Goal: Check status: Check status

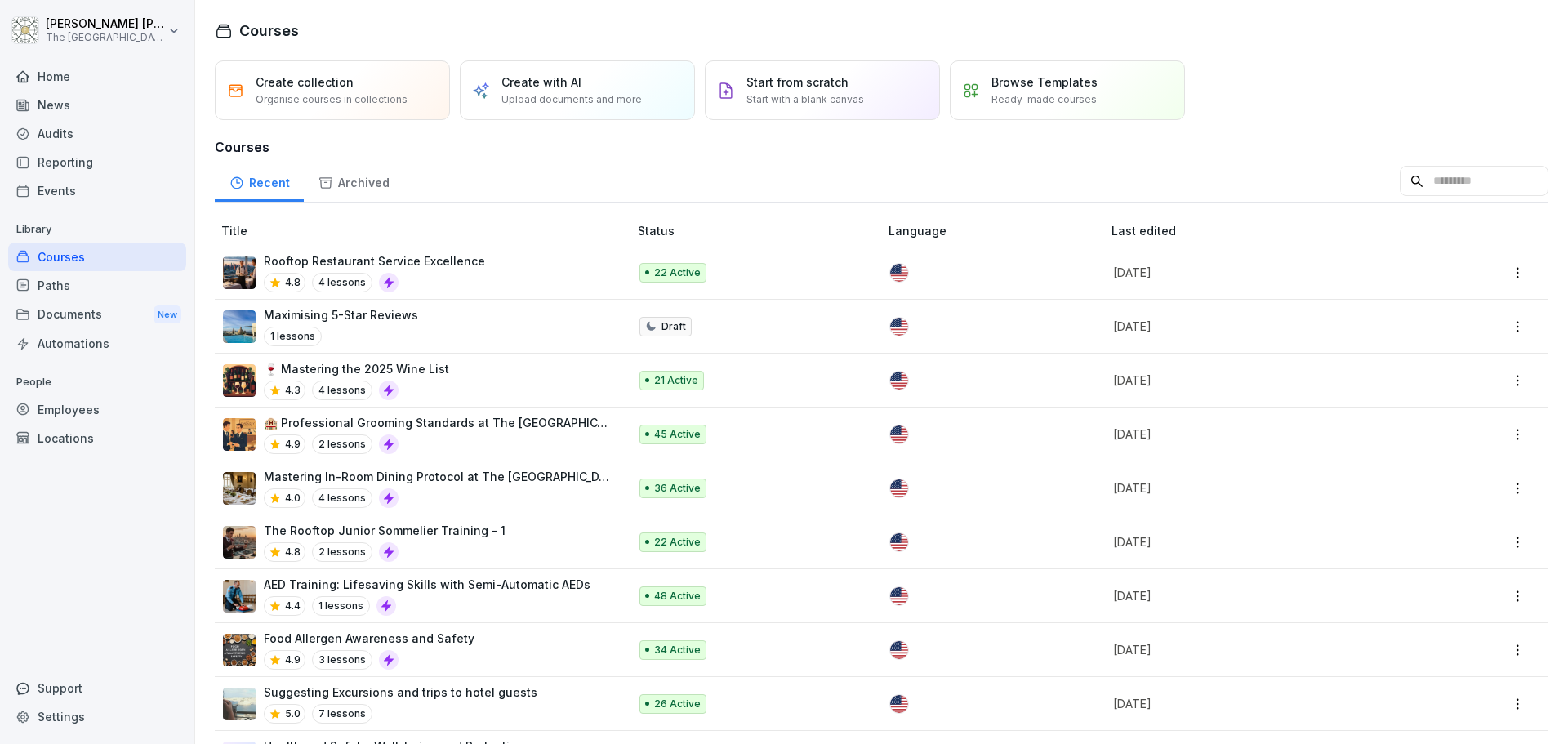
click at [456, 269] on p "Rooftop Restaurant Service Excellence" at bounding box center [375, 260] width 221 height 17
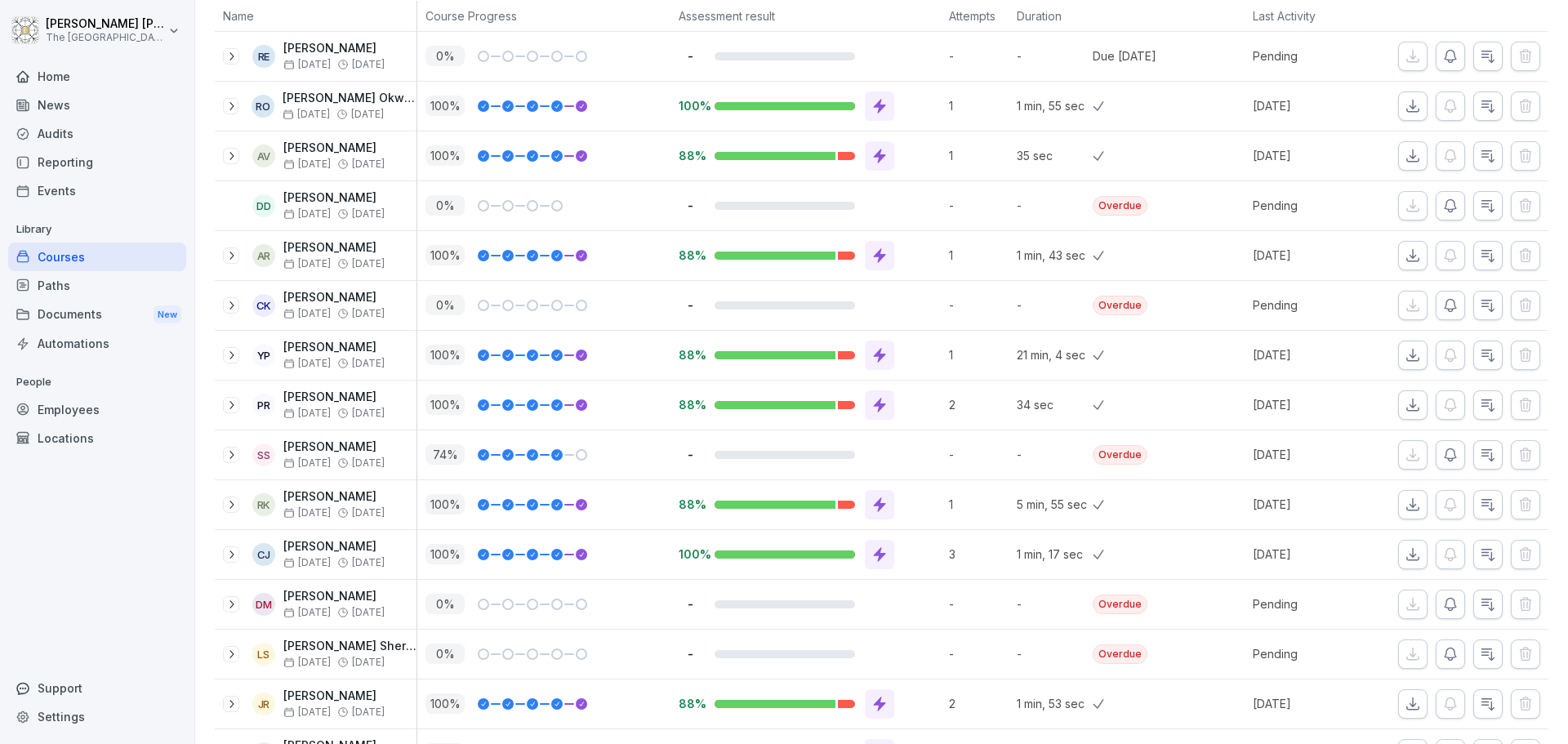
scroll to position [490, 0]
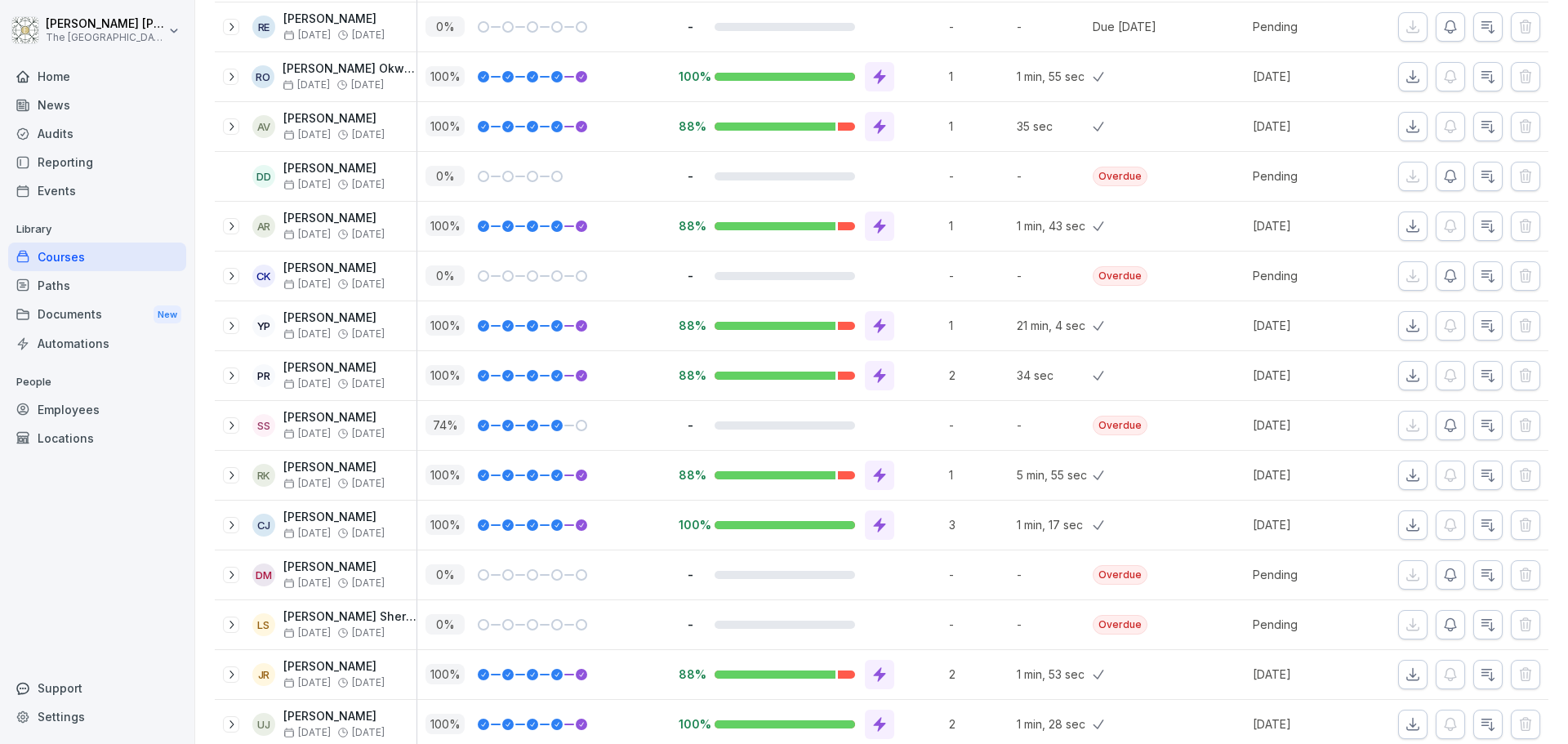
click at [229, 425] on icon at bounding box center [230, 425] width 13 height 13
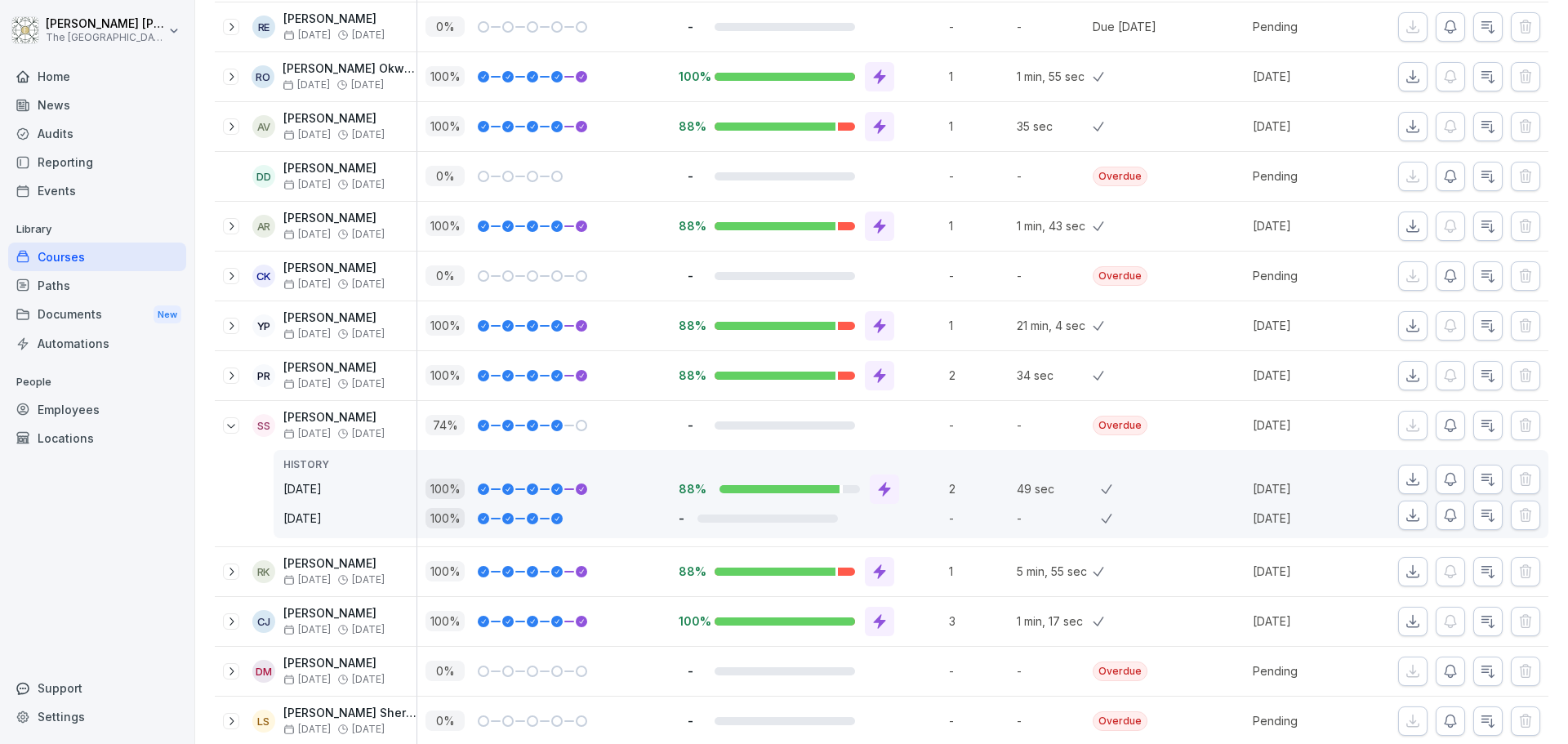
click at [297, 416] on p "[PERSON_NAME]" at bounding box center [334, 418] width 101 height 14
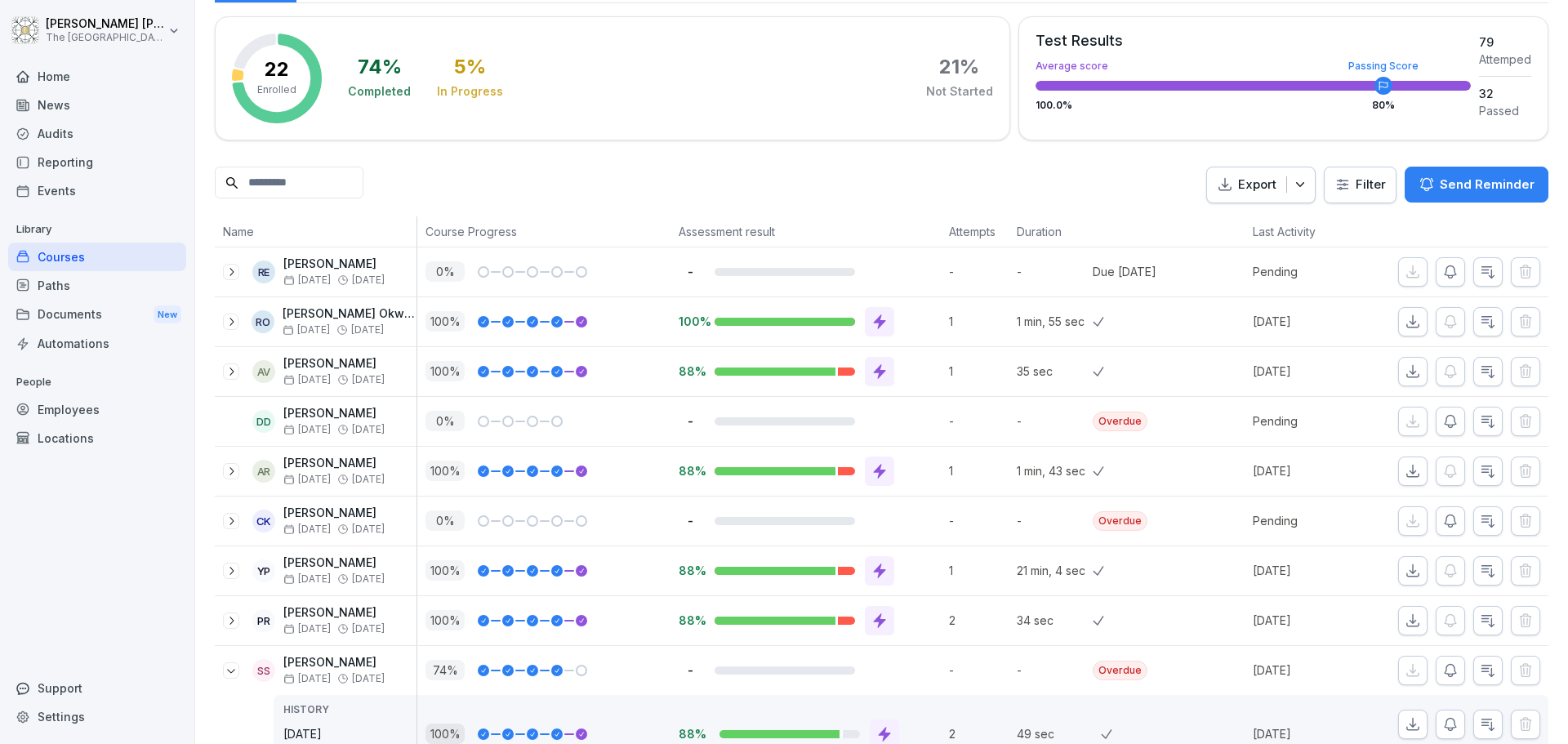
scroll to position [0, 0]
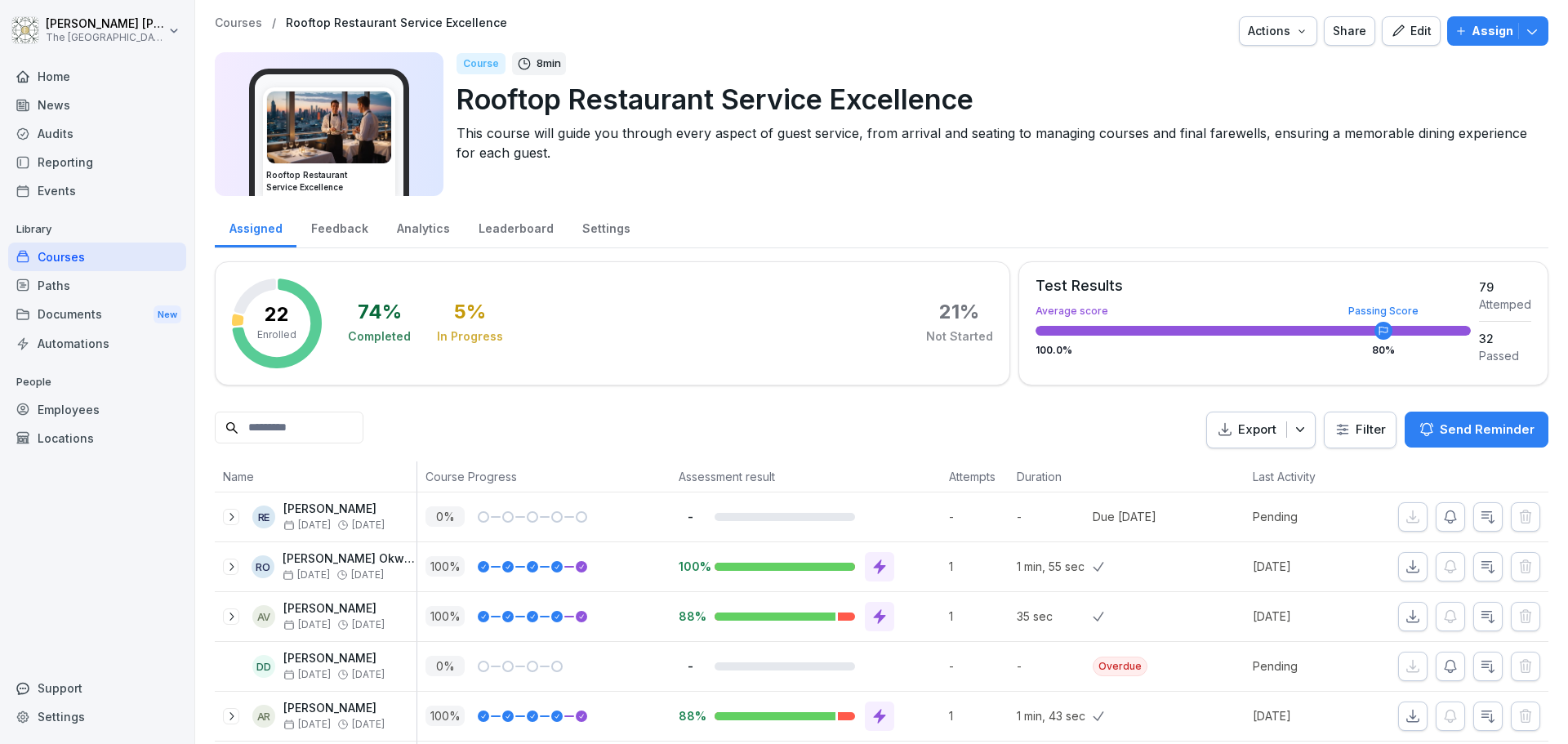
click at [593, 229] on div "Settings" at bounding box center [606, 226] width 77 height 41
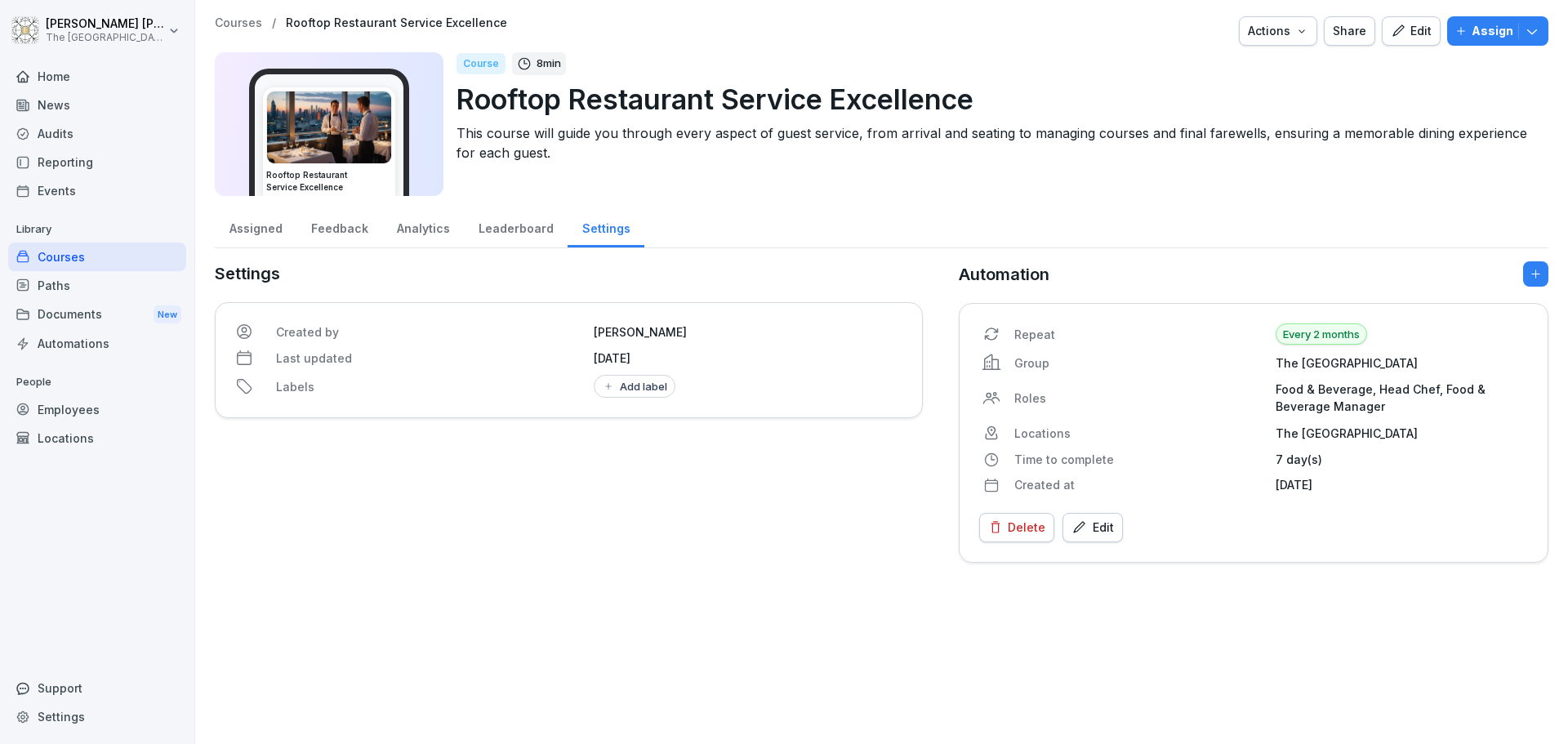
click at [256, 228] on div "Assigned" at bounding box center [255, 226] width 82 height 41
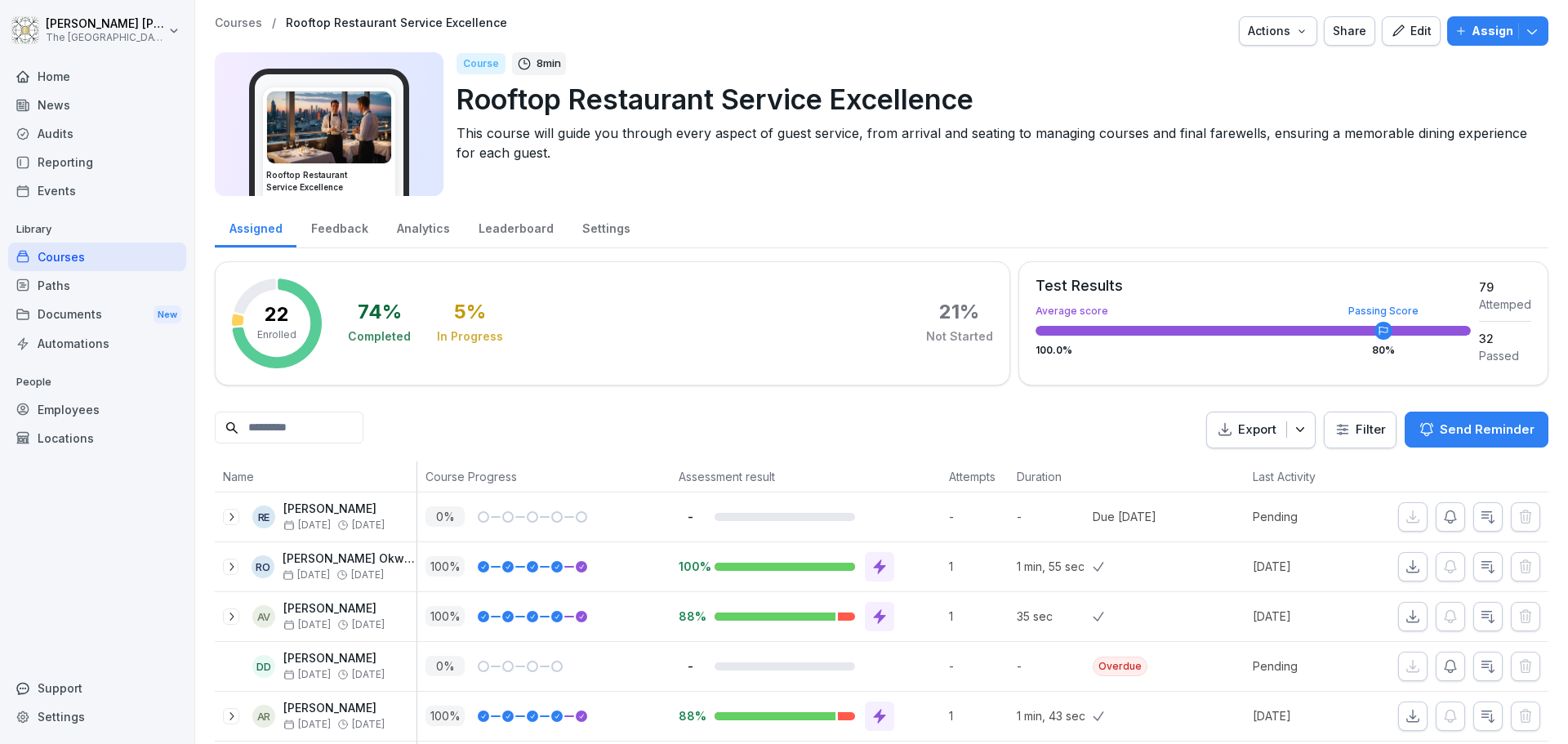
click at [226, 518] on icon at bounding box center [230, 516] width 13 height 13
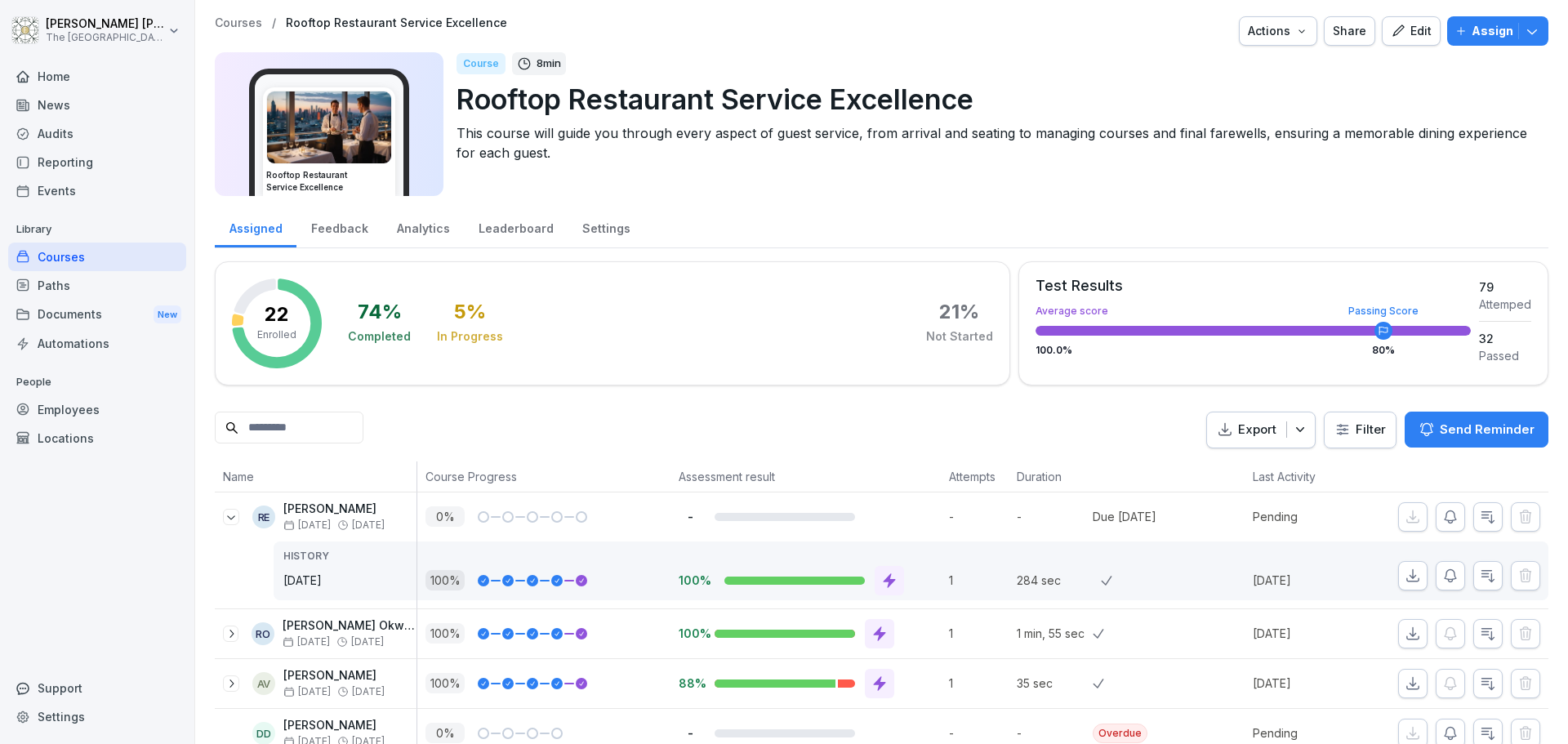
click at [226, 518] on icon at bounding box center [230, 516] width 13 height 13
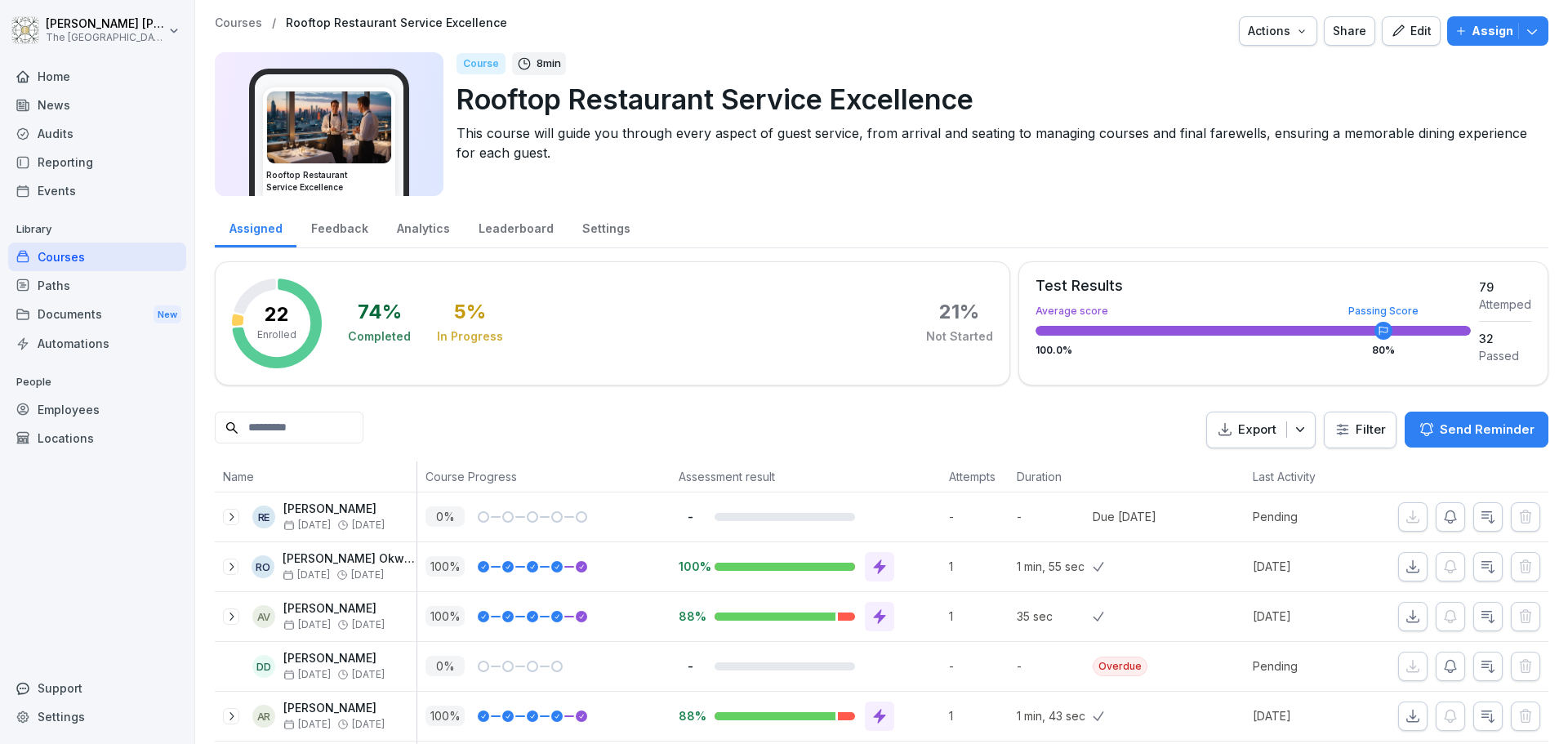
click at [99, 414] on div "Employees" at bounding box center [97, 409] width 178 height 29
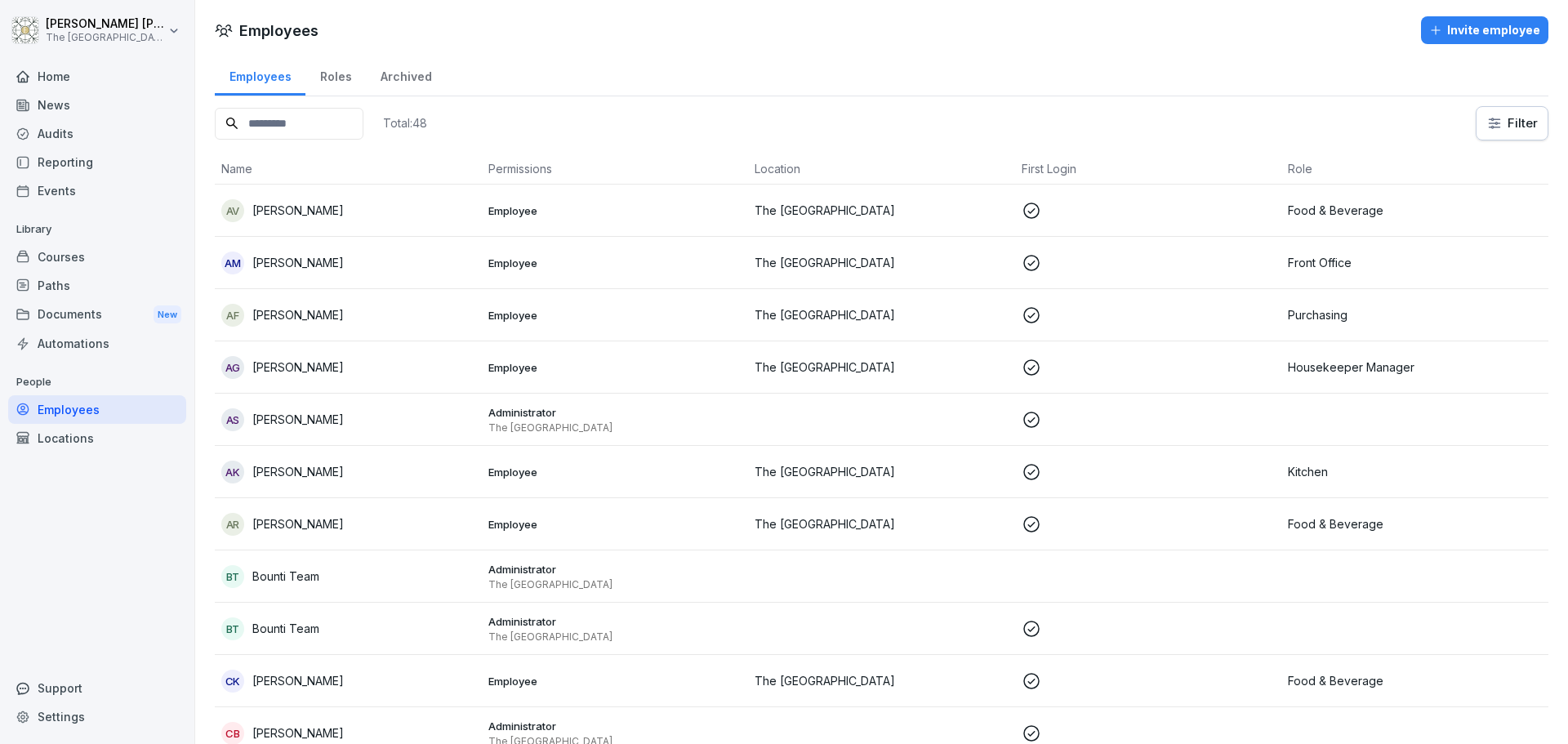
click at [311, 132] on input at bounding box center [289, 124] width 148 height 32
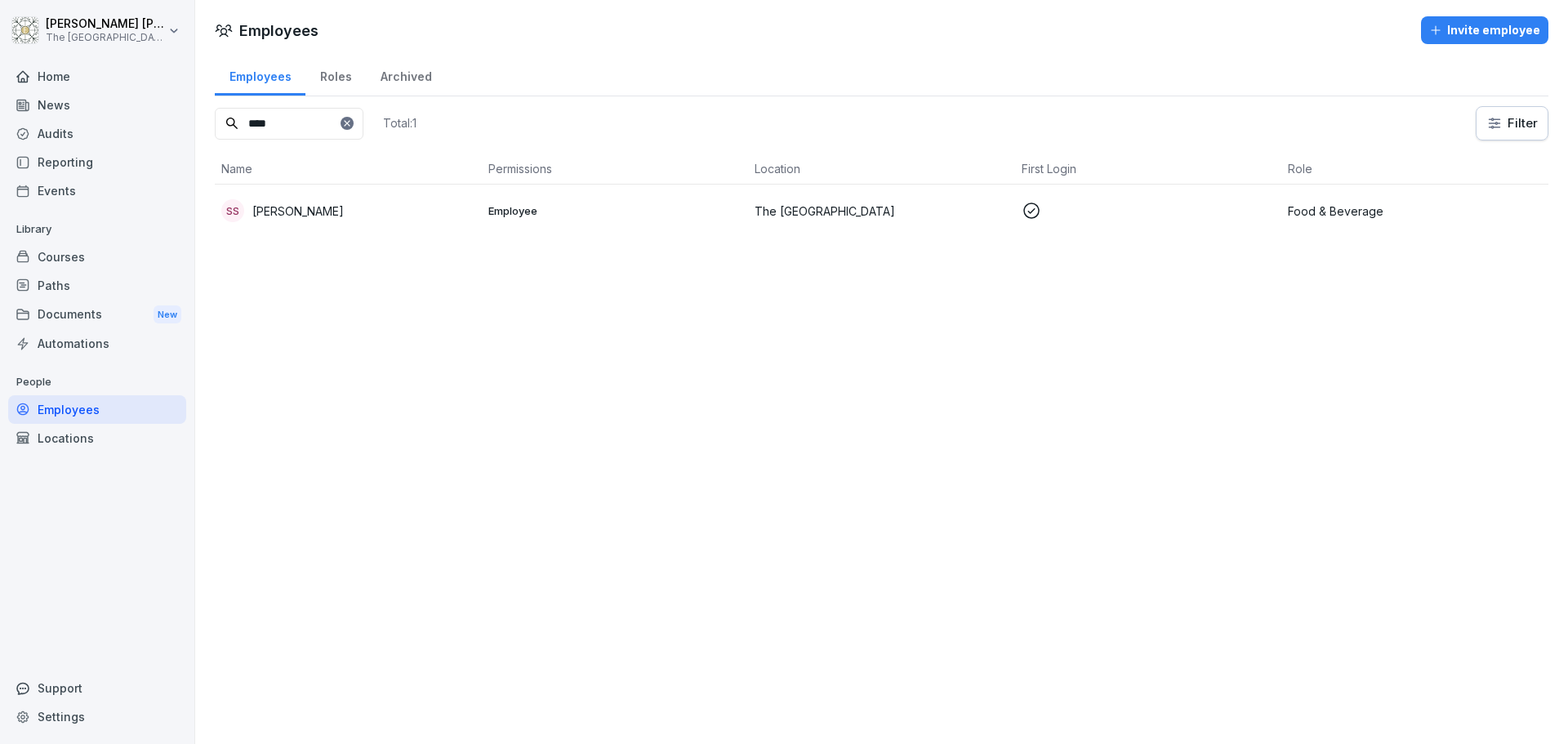
type input "****"
click at [313, 220] on div "SS [PERSON_NAME]" at bounding box center [348, 210] width 254 height 23
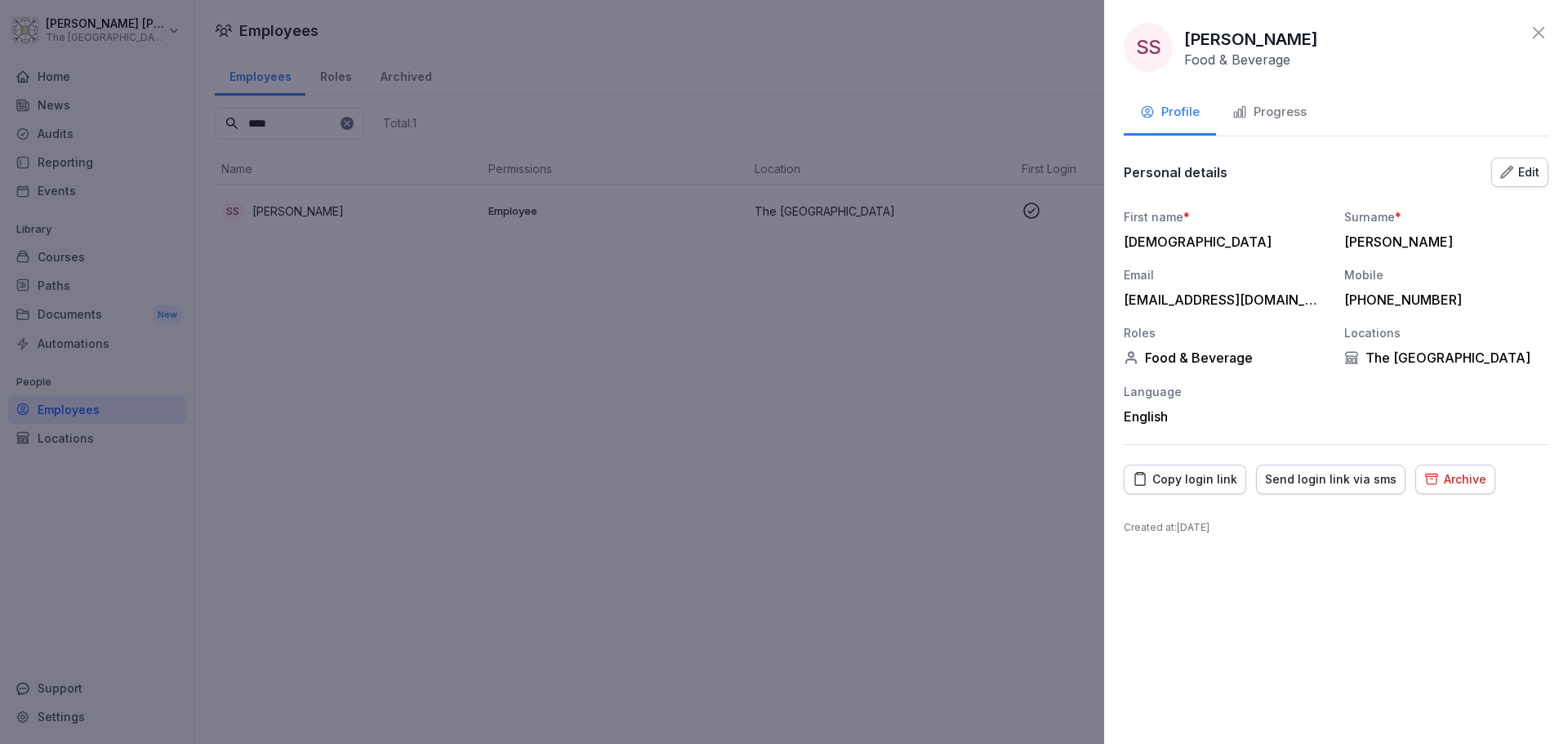
click at [1270, 108] on div "Progress" at bounding box center [1269, 112] width 74 height 19
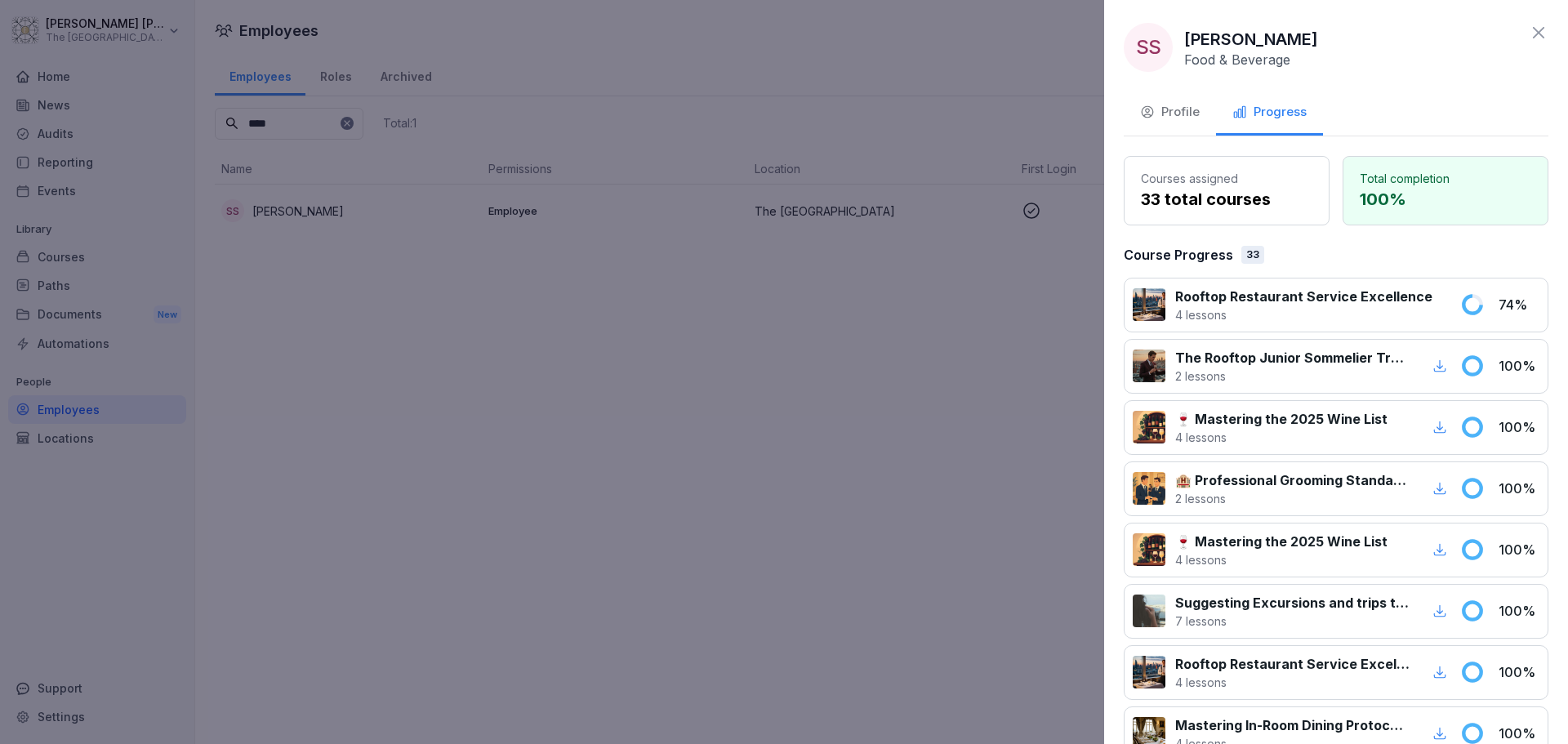
click at [1315, 310] on p "4 lessons" at bounding box center [1304, 314] width 257 height 17
click at [1468, 295] on icon at bounding box center [1472, 304] width 25 height 25
click at [1471, 311] on icon at bounding box center [1472, 304] width 25 height 25
click at [1390, 301] on p "Rooftop Restaurant Service Excellence" at bounding box center [1304, 296] width 257 height 20
drag, startPoint x: 1390, startPoint y: 301, endPoint x: 1486, endPoint y: 317, distance: 97.3
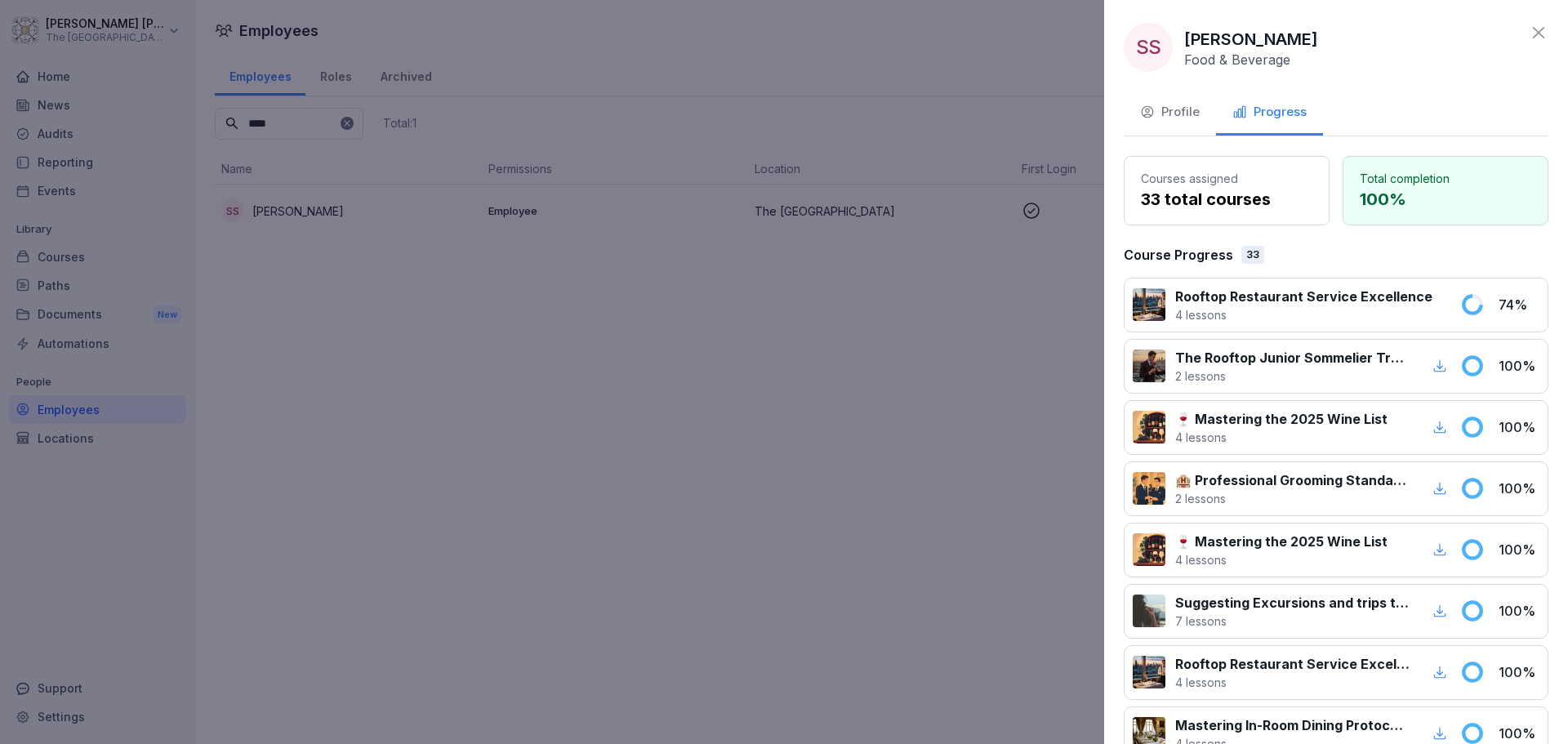
click at [1486, 317] on div "Rooftop Restaurant Service Excellence 4 lessons 74 %" at bounding box center [1337, 304] width 425 height 54
click at [1446, 310] on div "Rooftop Restaurant Service Excellence 4 lessons 74 %" at bounding box center [1337, 304] width 425 height 54
click at [1463, 308] on icon at bounding box center [1471, 303] width 17 height 17
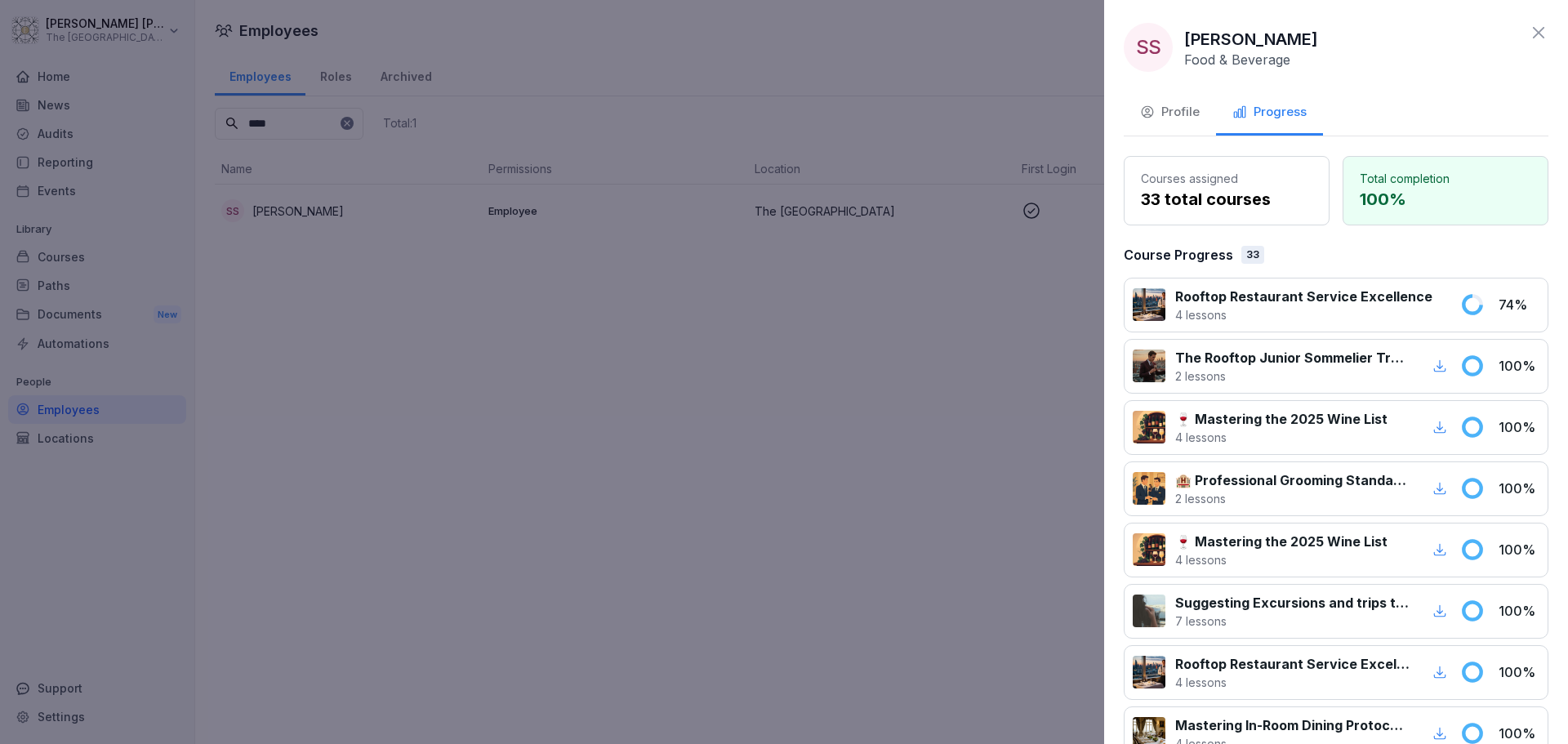
click at [1476, 303] on div "Rooftop Restaurant Service Excellence 4 lessons 74 %" at bounding box center [1337, 304] width 425 height 54
click at [1528, 32] on icon at bounding box center [1538, 33] width 20 height 20
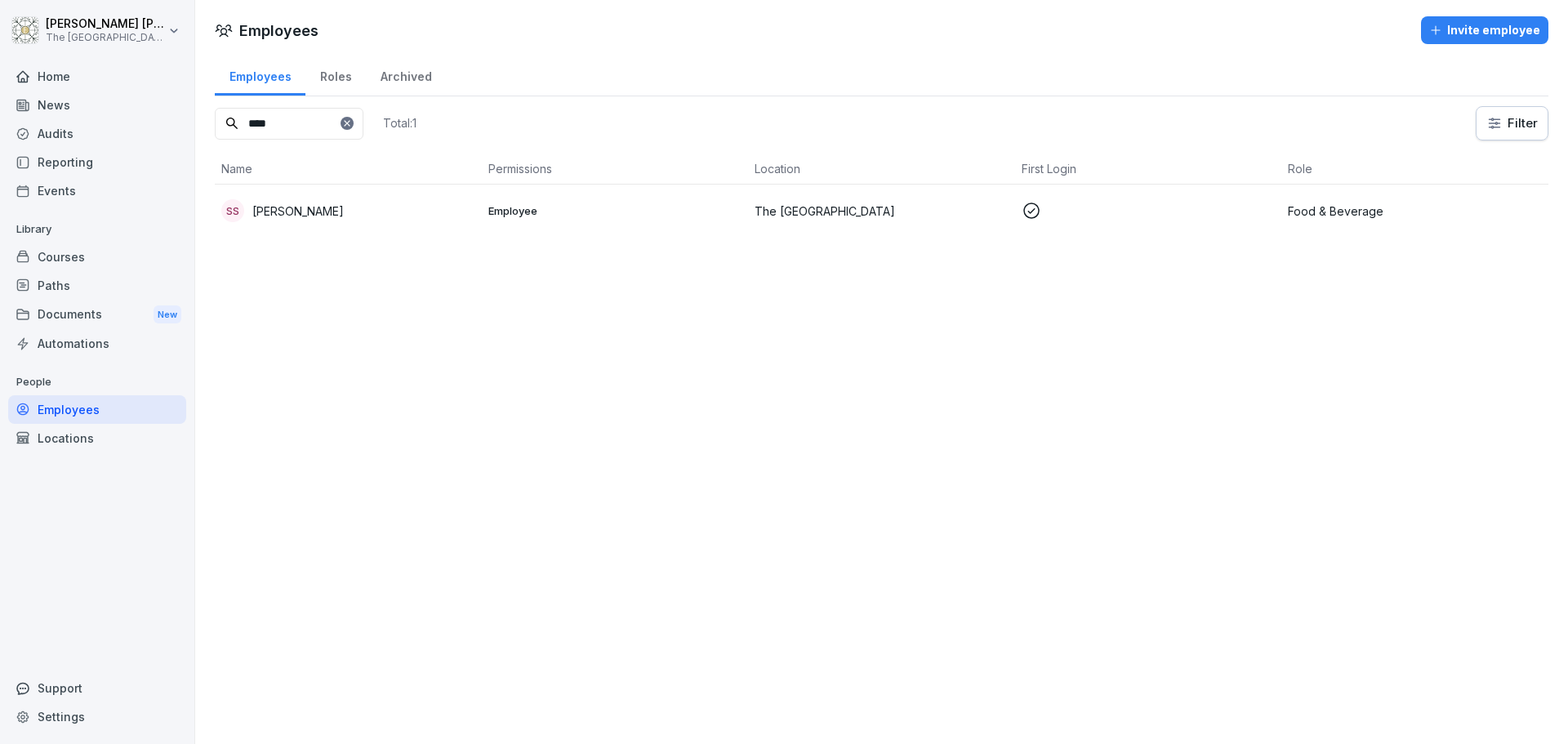
click at [81, 267] on div "Courses" at bounding box center [97, 256] width 178 height 29
